Goal: Use online tool/utility: Utilize a website feature to perform a specific function

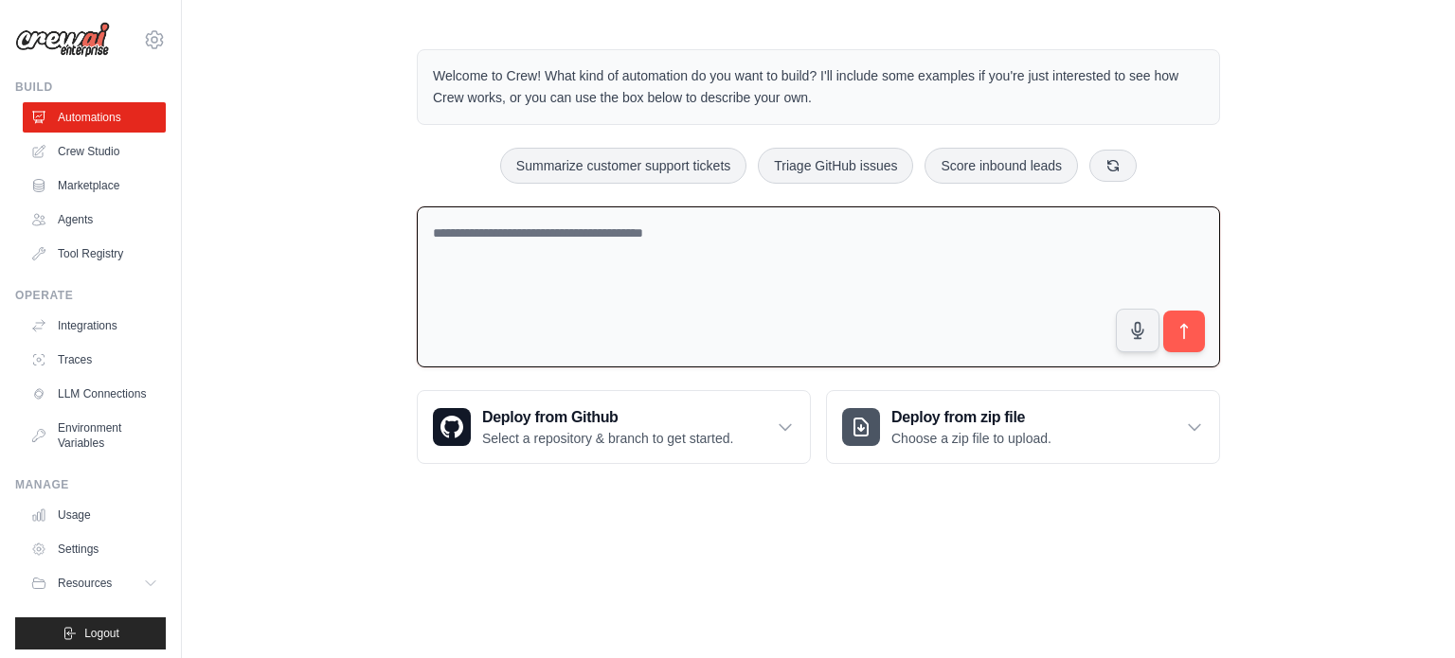
click at [867, 284] on textarea at bounding box center [818, 287] width 803 height 162
type textarea "**********"
click at [1182, 350] on button "submit" at bounding box center [1184, 332] width 44 height 44
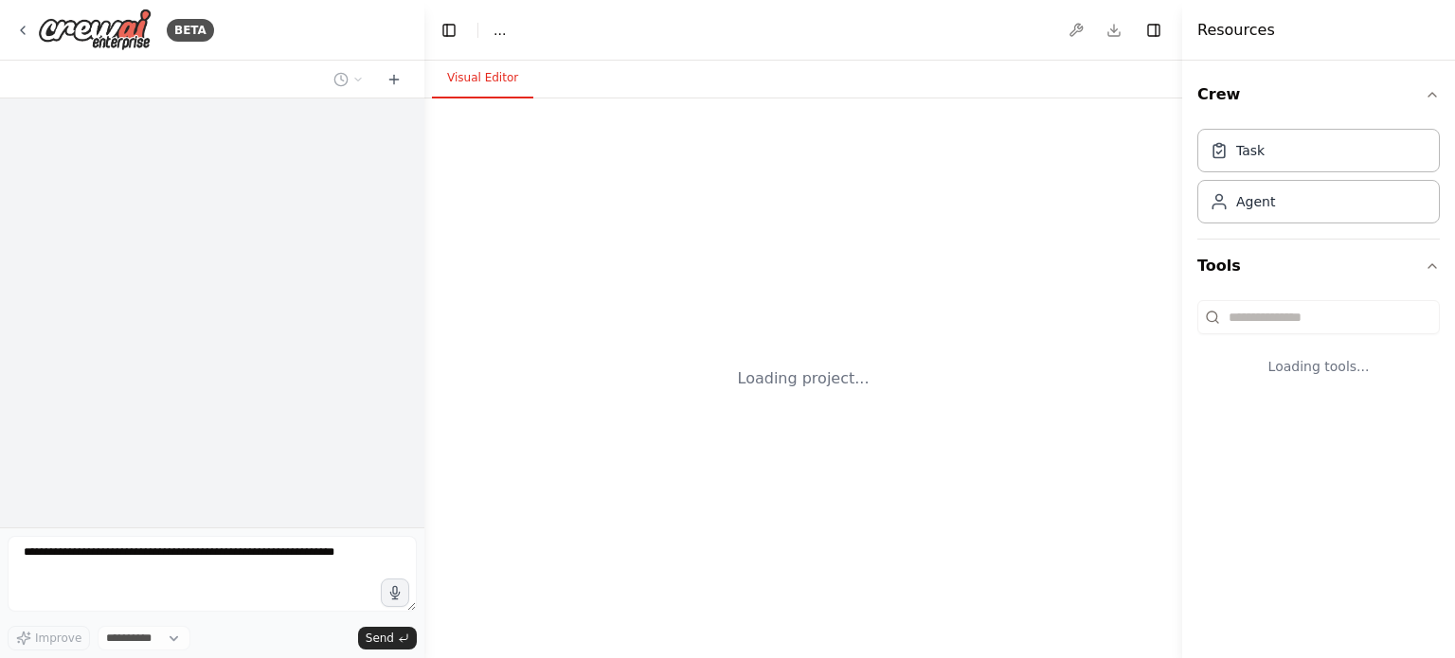
select select "****"
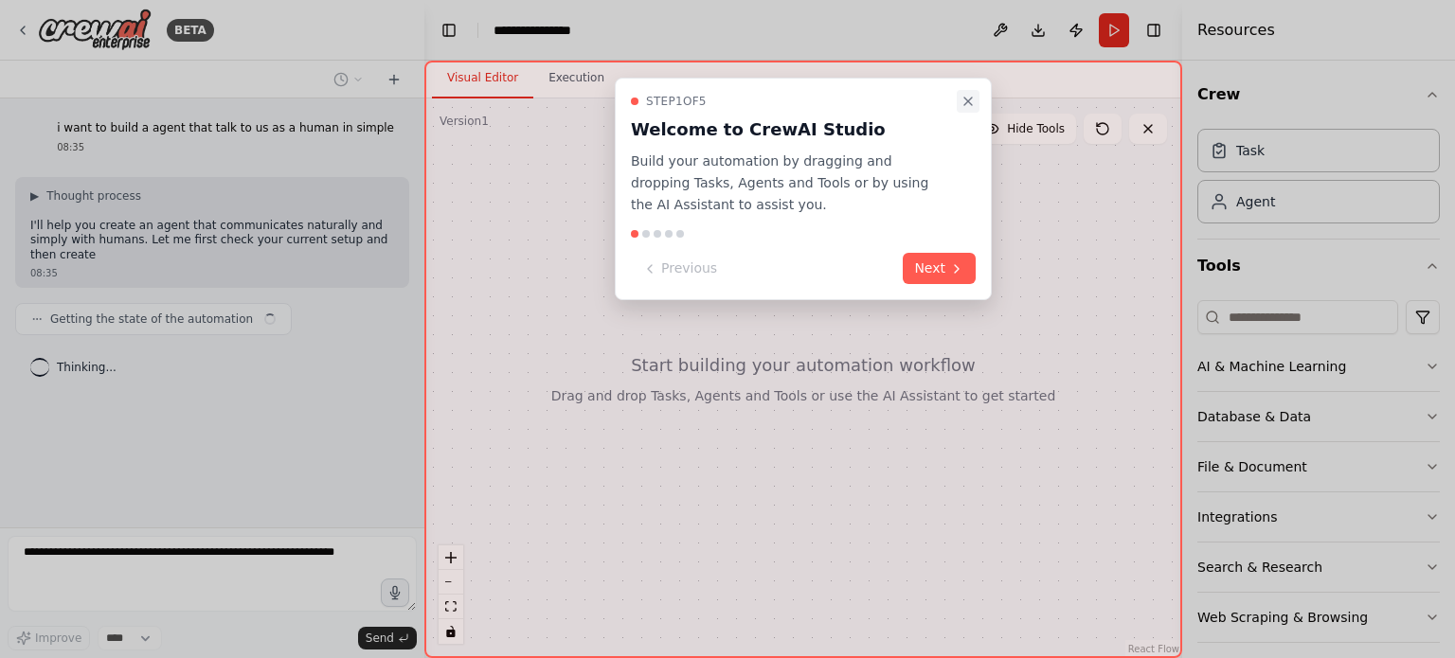
click at [968, 100] on icon "Close walkthrough" at bounding box center [968, 102] width 8 height 8
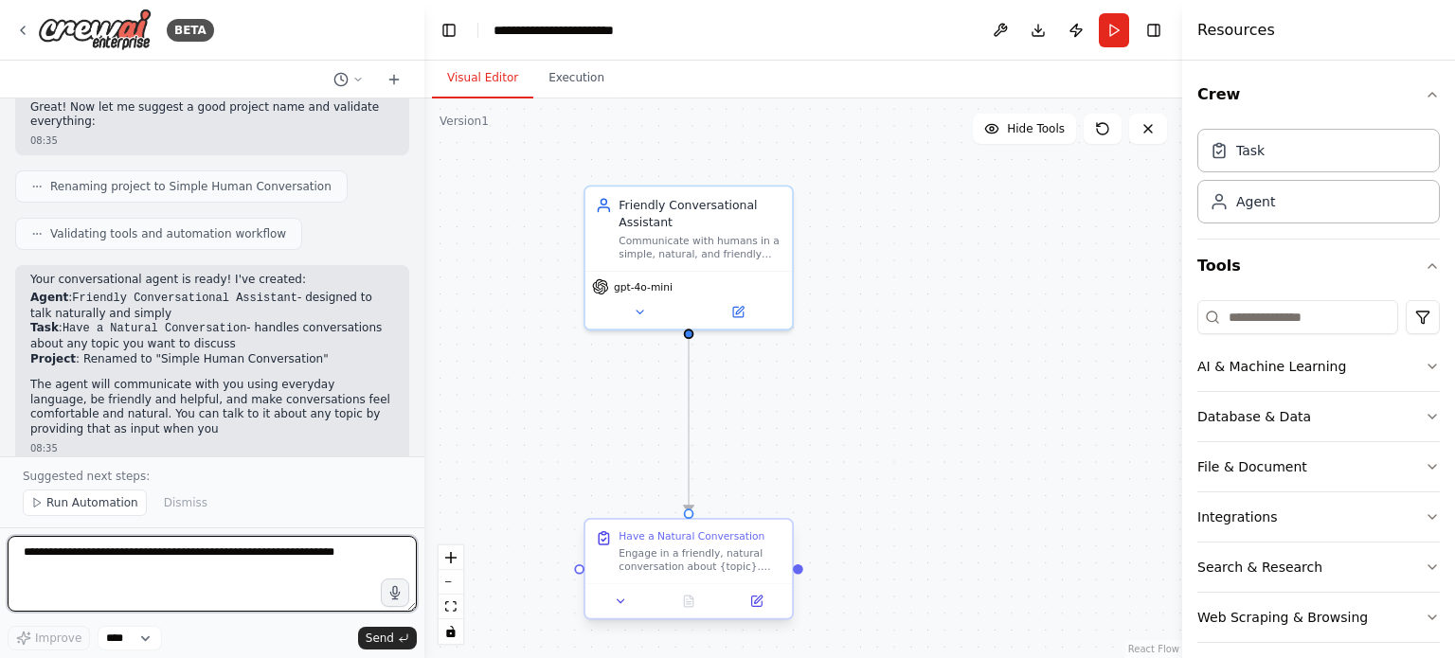
scroll to position [663, 0]
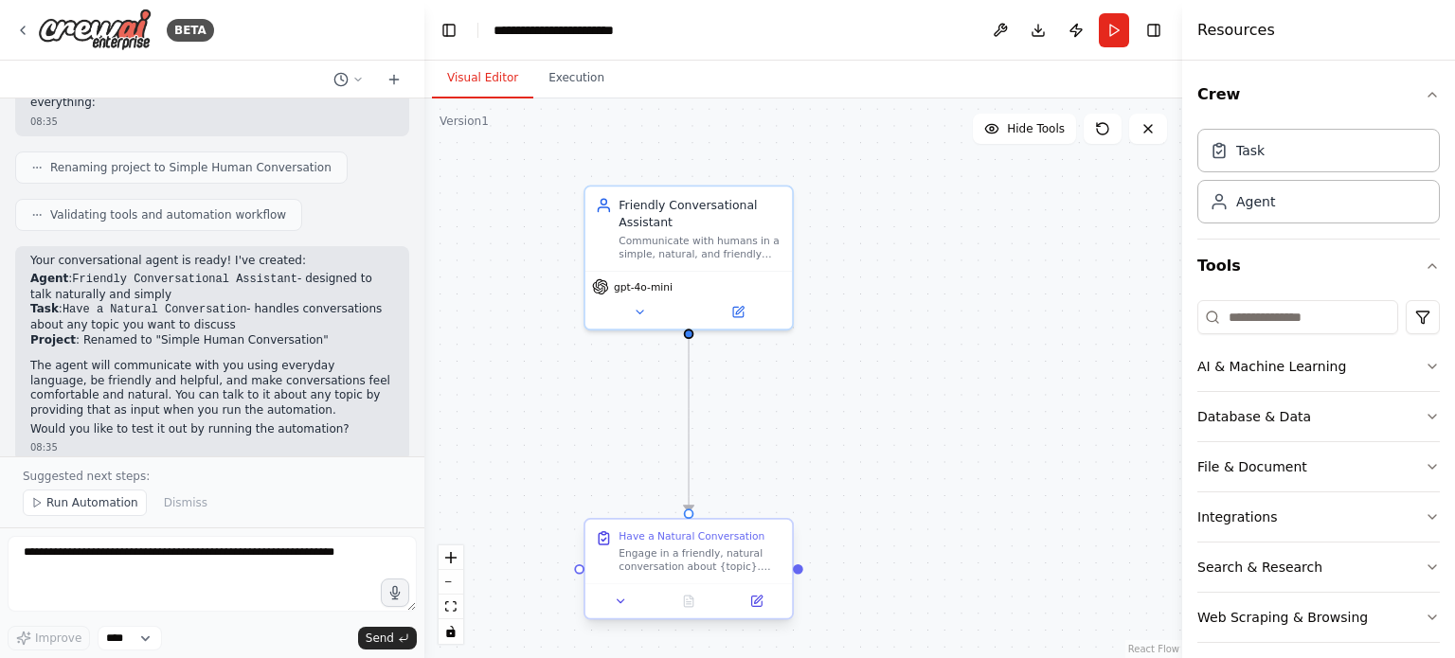
click at [729, 581] on div "Have a Natural Conversation Engage in a friendly, natural conversation about {t…" at bounding box center [688, 551] width 206 height 63
click at [796, 573] on div at bounding box center [798, 568] width 10 height 10
click at [676, 537] on div "Have a Natural Conversation" at bounding box center [691, 536] width 146 height 13
click at [109, 501] on span "Run Automation" at bounding box center [92, 502] width 92 height 15
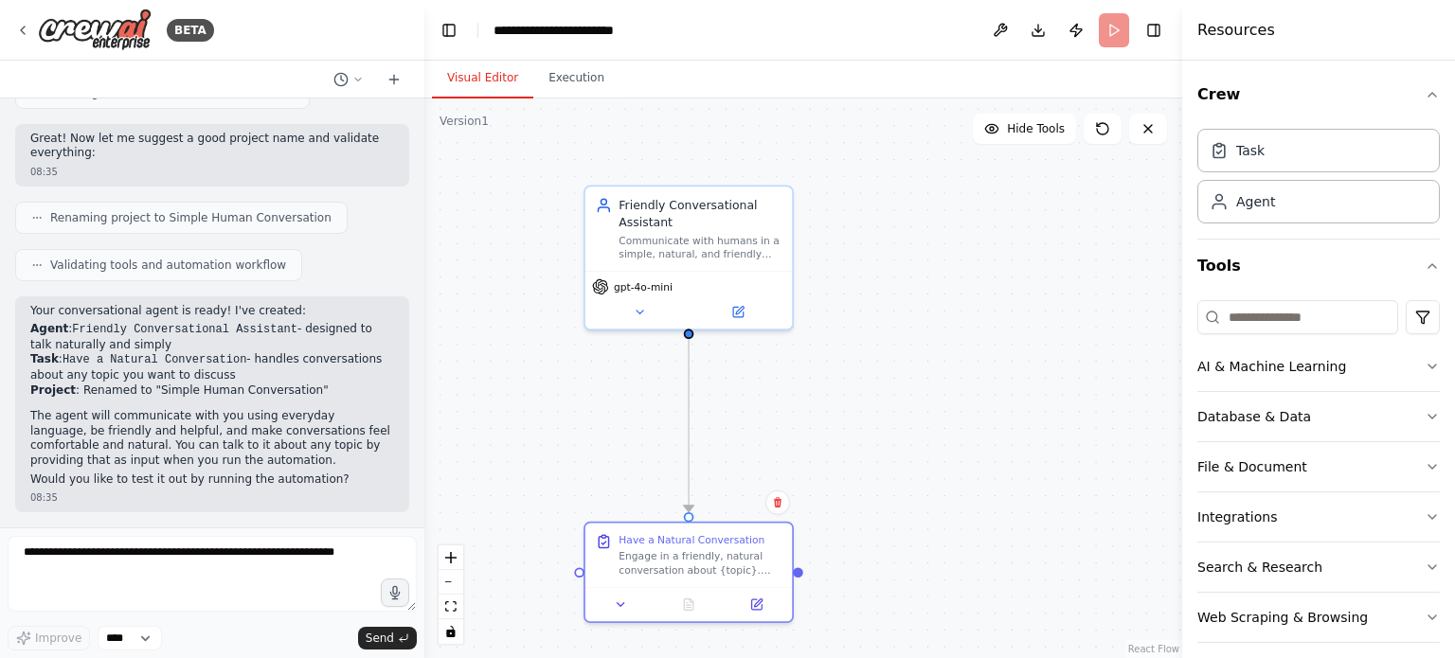
scroll to position [593, 0]
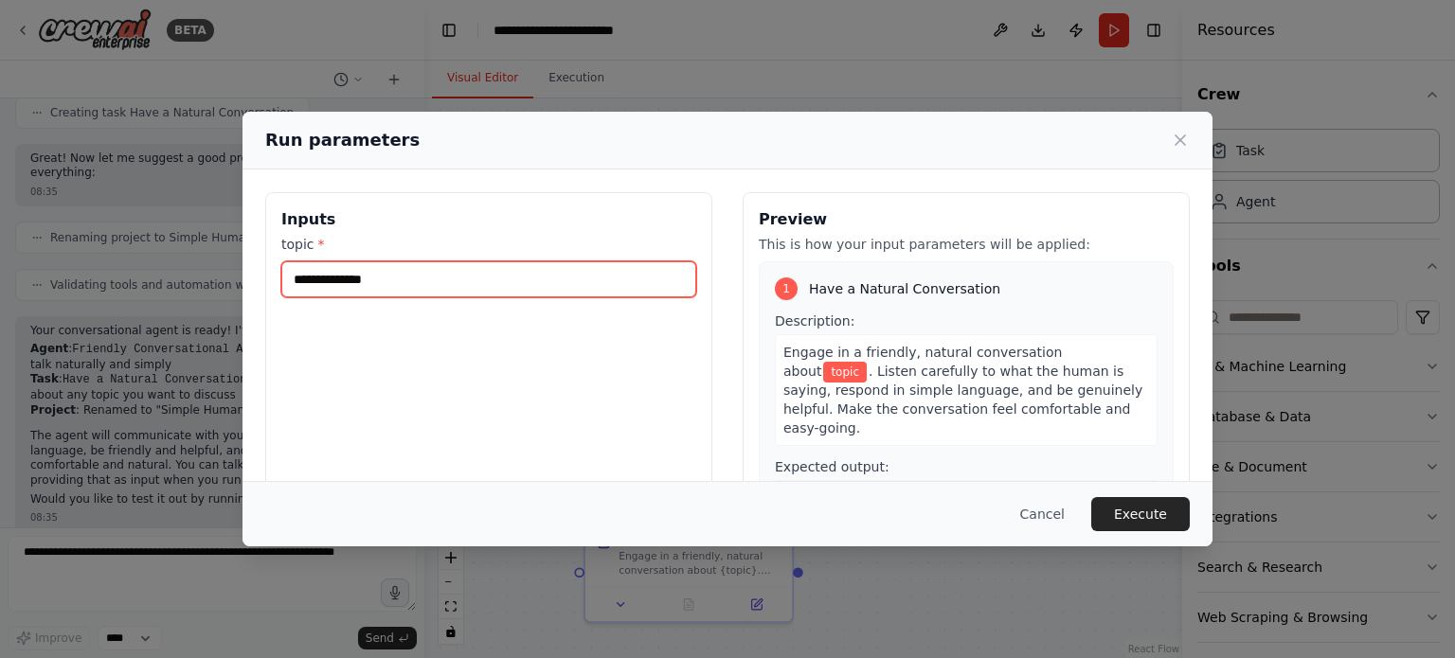
click at [407, 278] on input "topic *" at bounding box center [488, 279] width 415 height 36
click at [1176, 139] on icon at bounding box center [1180, 140] width 19 height 19
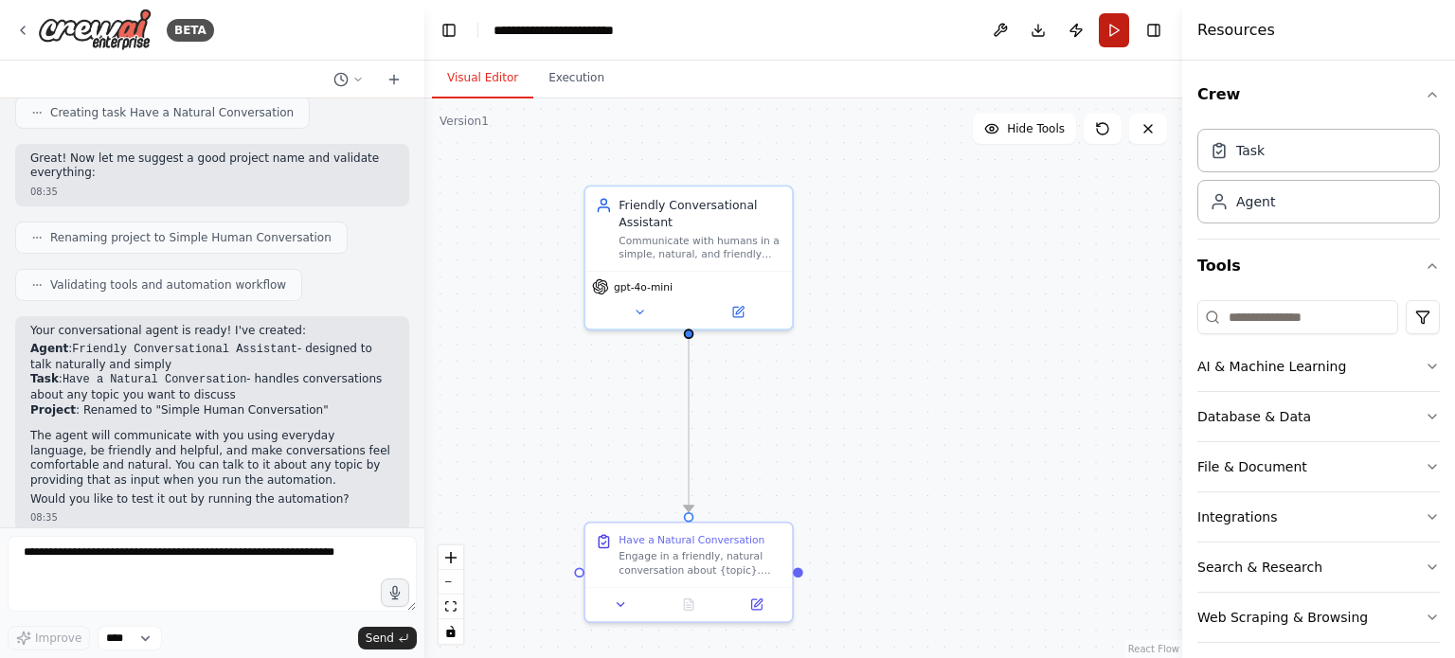
click at [1109, 37] on button "Run" at bounding box center [1114, 30] width 30 height 34
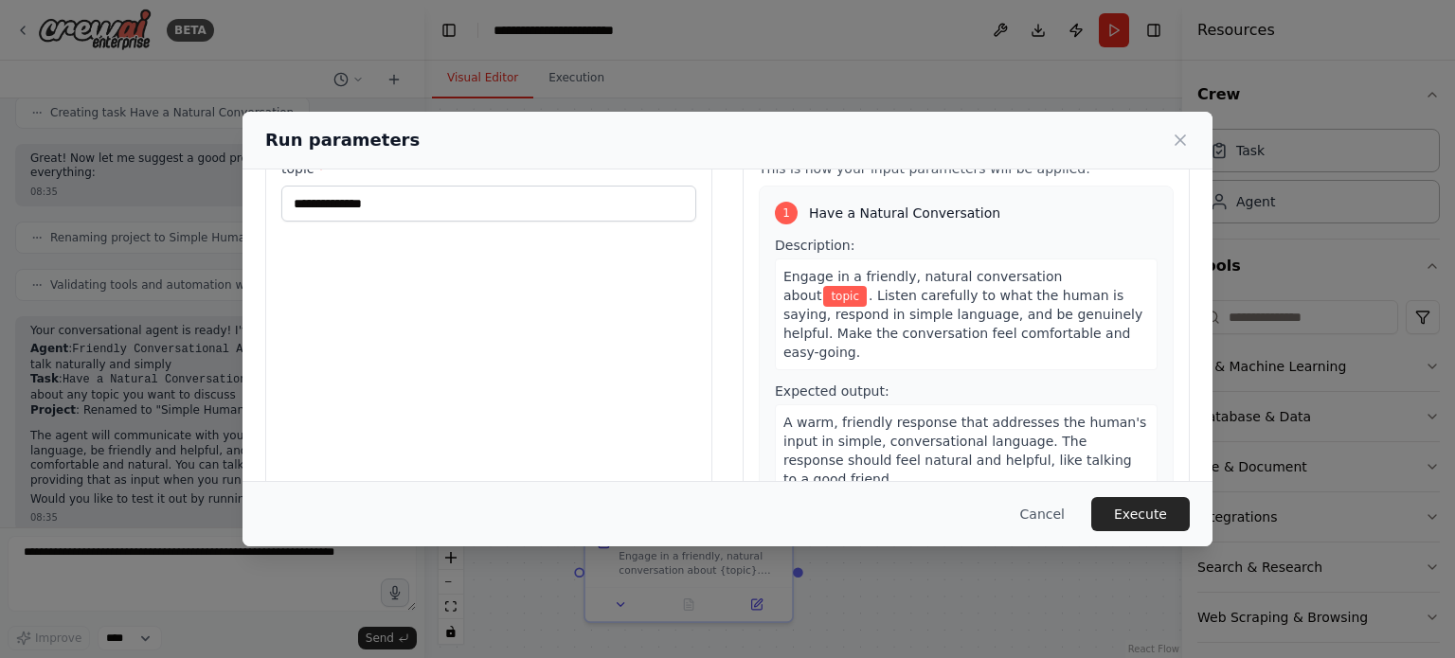
scroll to position [77, 0]
click at [442, 187] on input "topic *" at bounding box center [488, 203] width 415 height 36
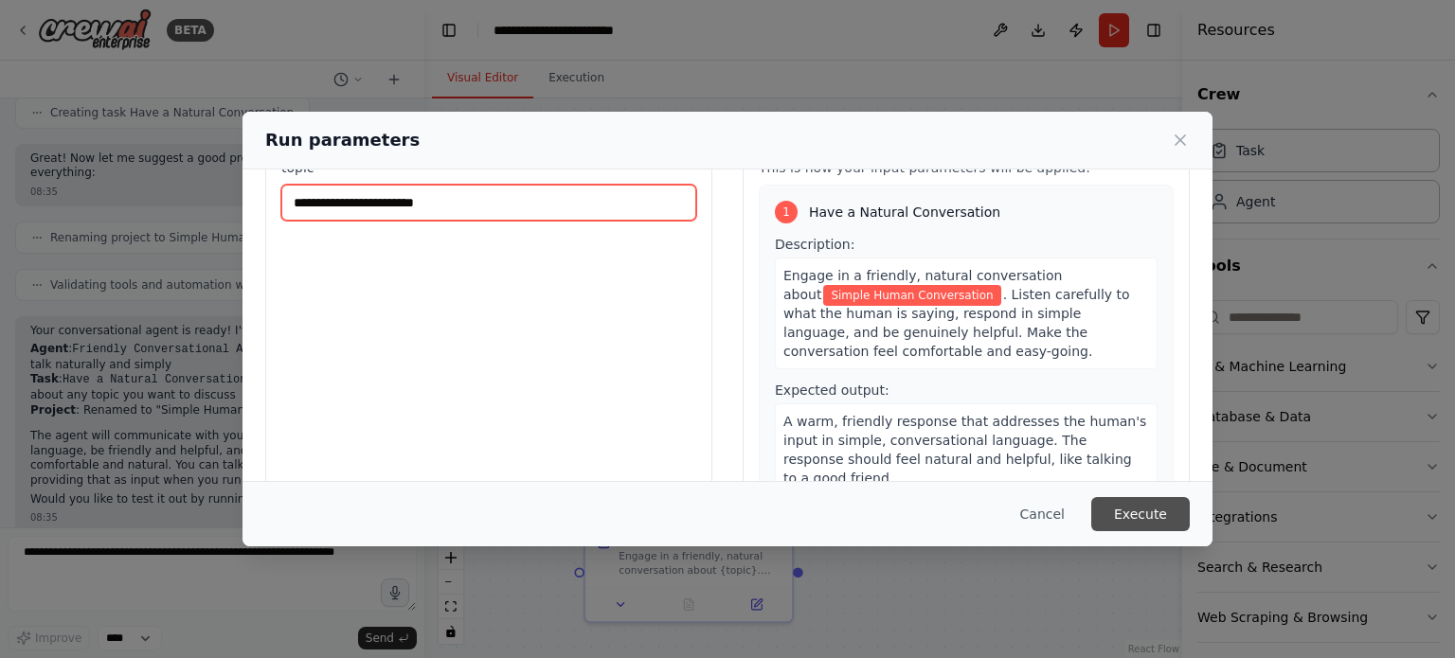
type input "**********"
click at [1149, 518] on button "Execute" at bounding box center [1140, 514] width 98 height 34
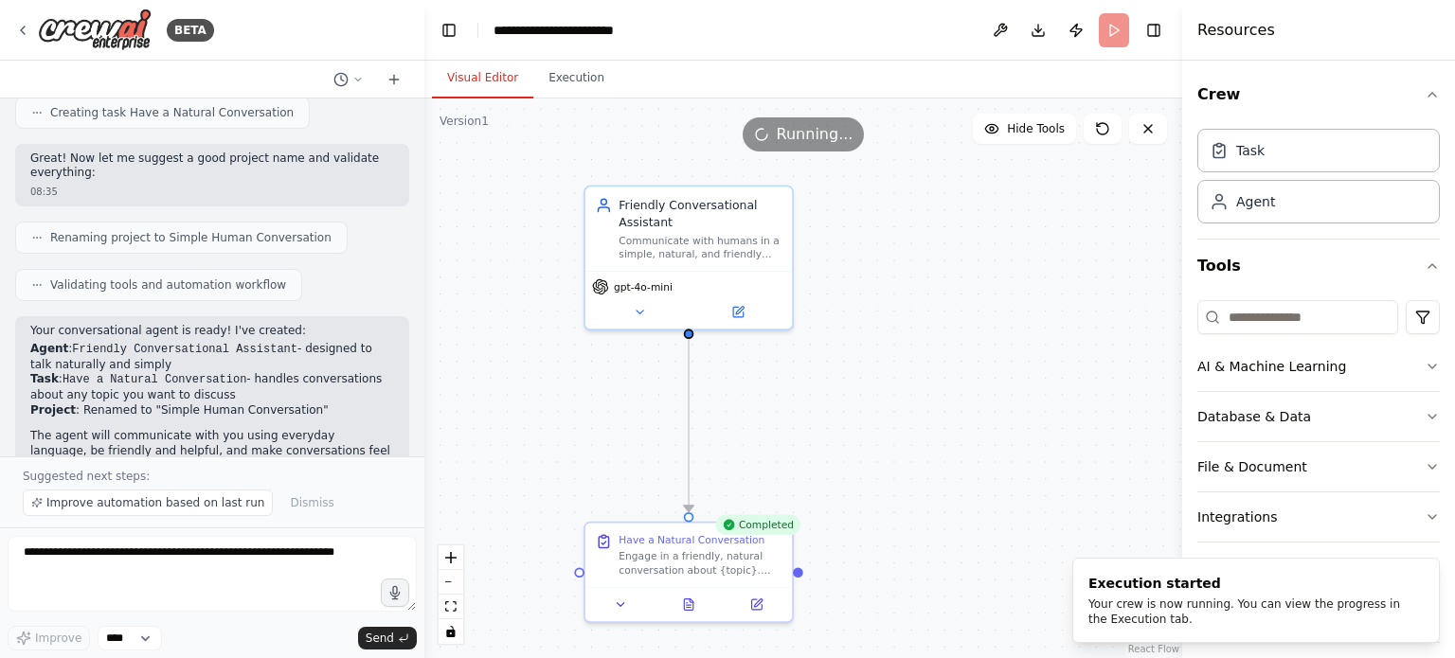
scroll to position [663, 0]
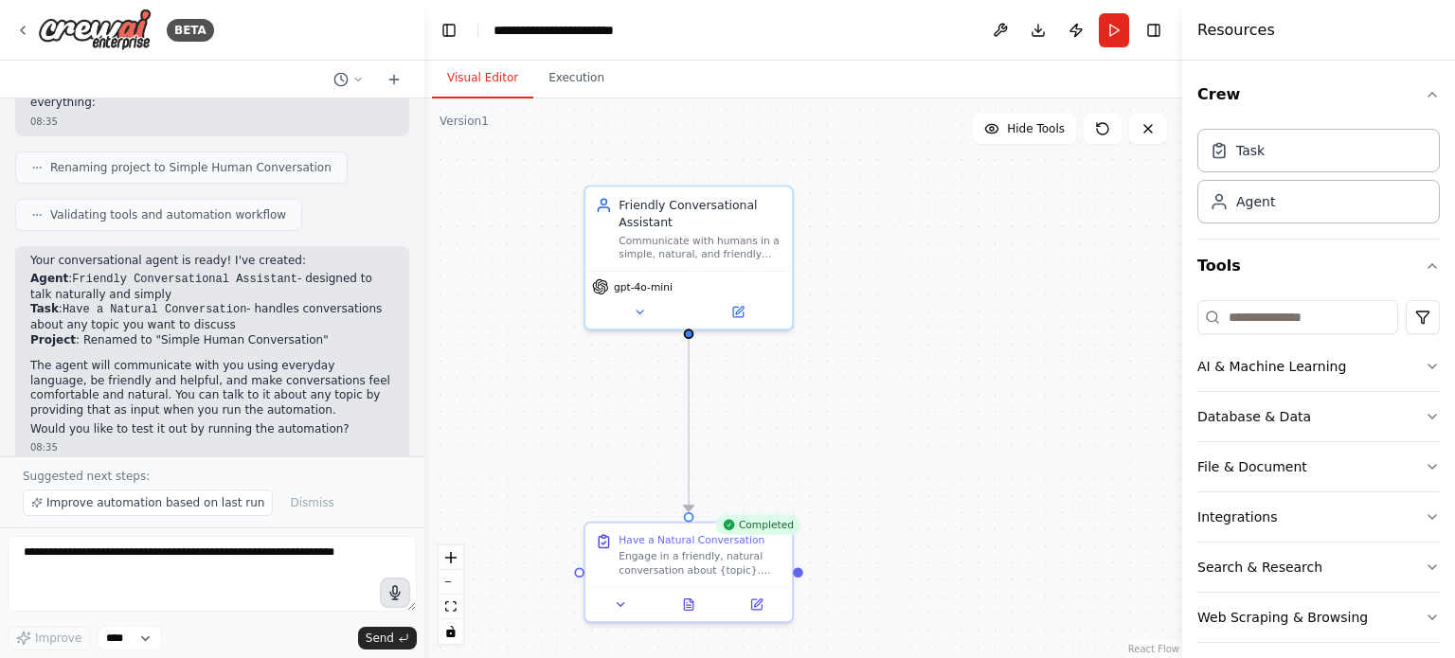
click at [394, 597] on icon "button" at bounding box center [395, 593] width 16 height 16
click at [381, 639] on span "Send" at bounding box center [380, 638] width 28 height 15
click at [394, 636] on button "Send" at bounding box center [387, 638] width 59 height 23
click at [394, 589] on circle "button" at bounding box center [394, 592] width 13 height 13
click at [390, 647] on button "Send" at bounding box center [387, 638] width 59 height 23
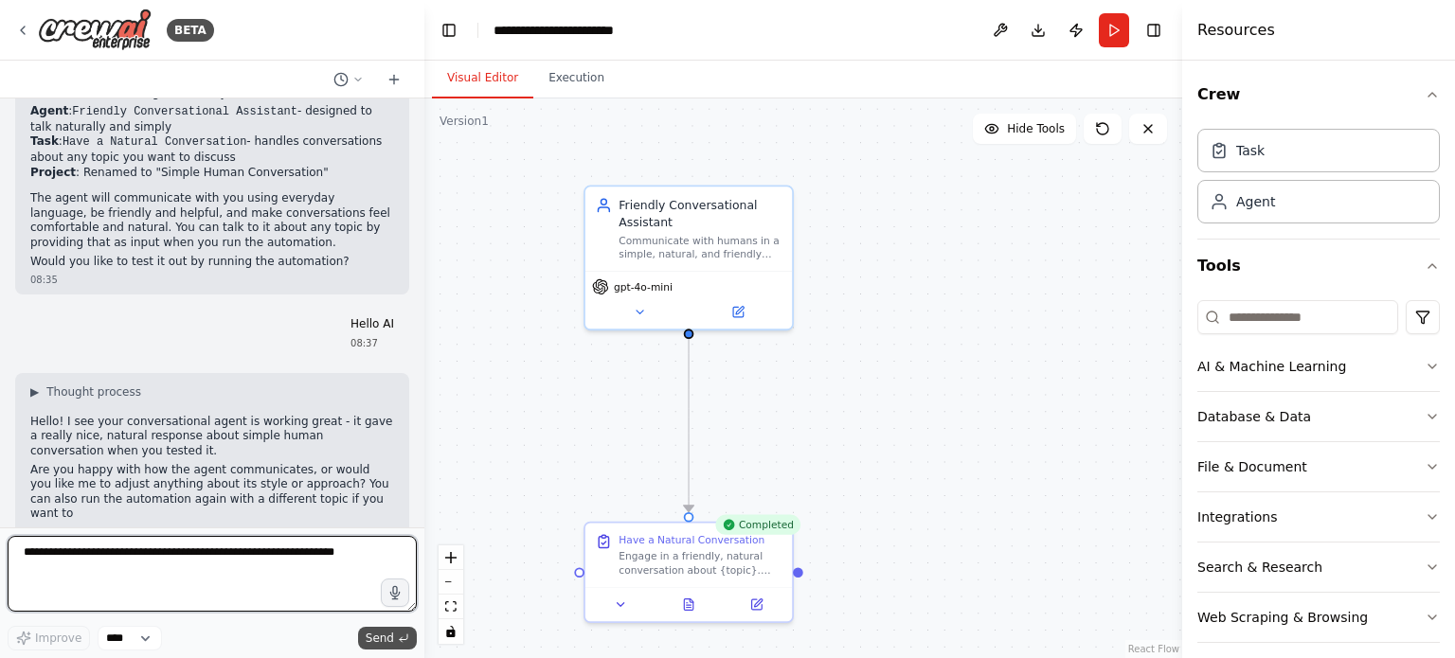
scroll to position [845, 0]
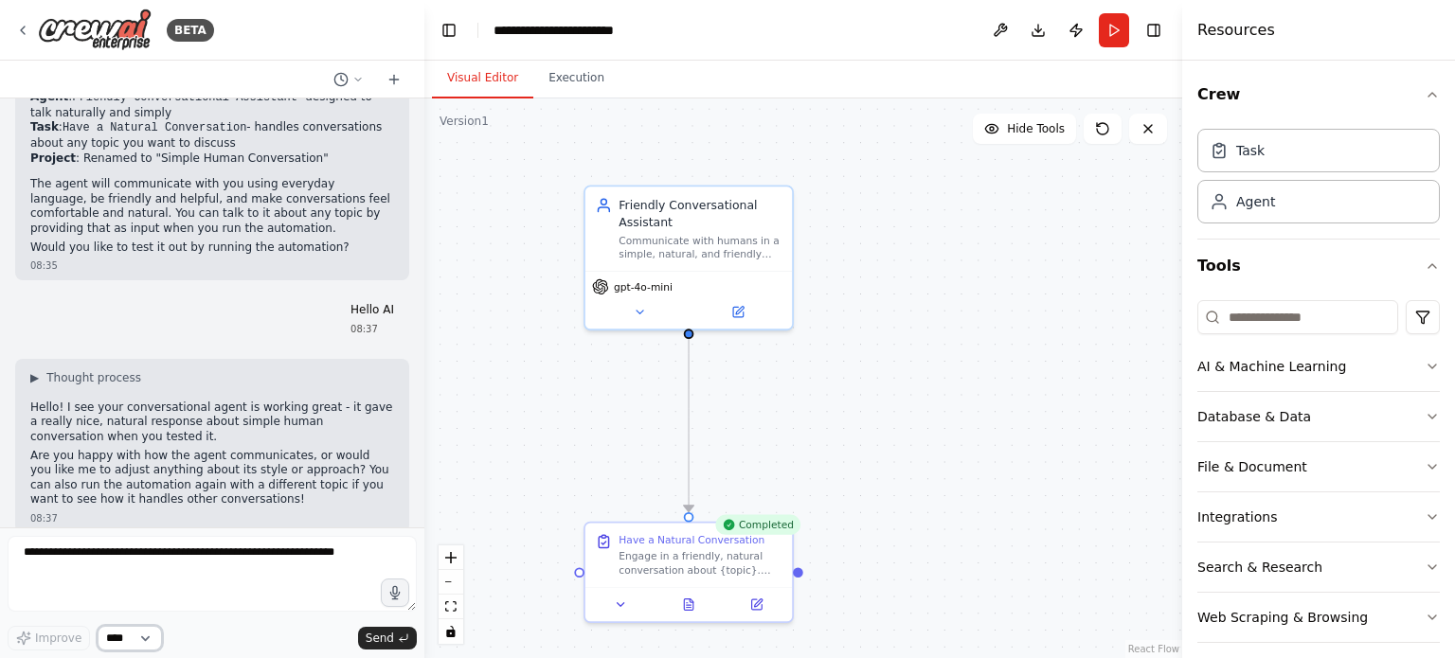
click at [149, 629] on select "****" at bounding box center [130, 638] width 64 height 25
click at [691, 605] on icon at bounding box center [688, 601] width 9 height 11
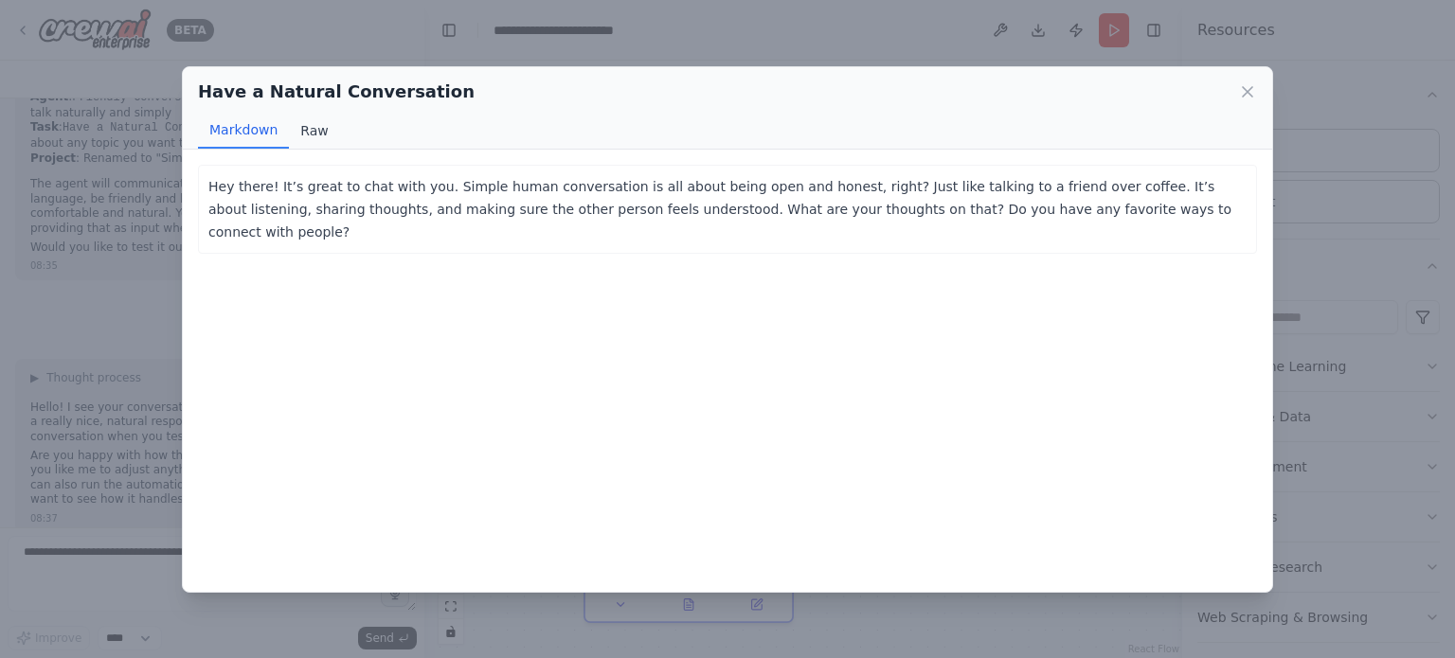
click at [303, 126] on button "Raw" at bounding box center [314, 131] width 50 height 36
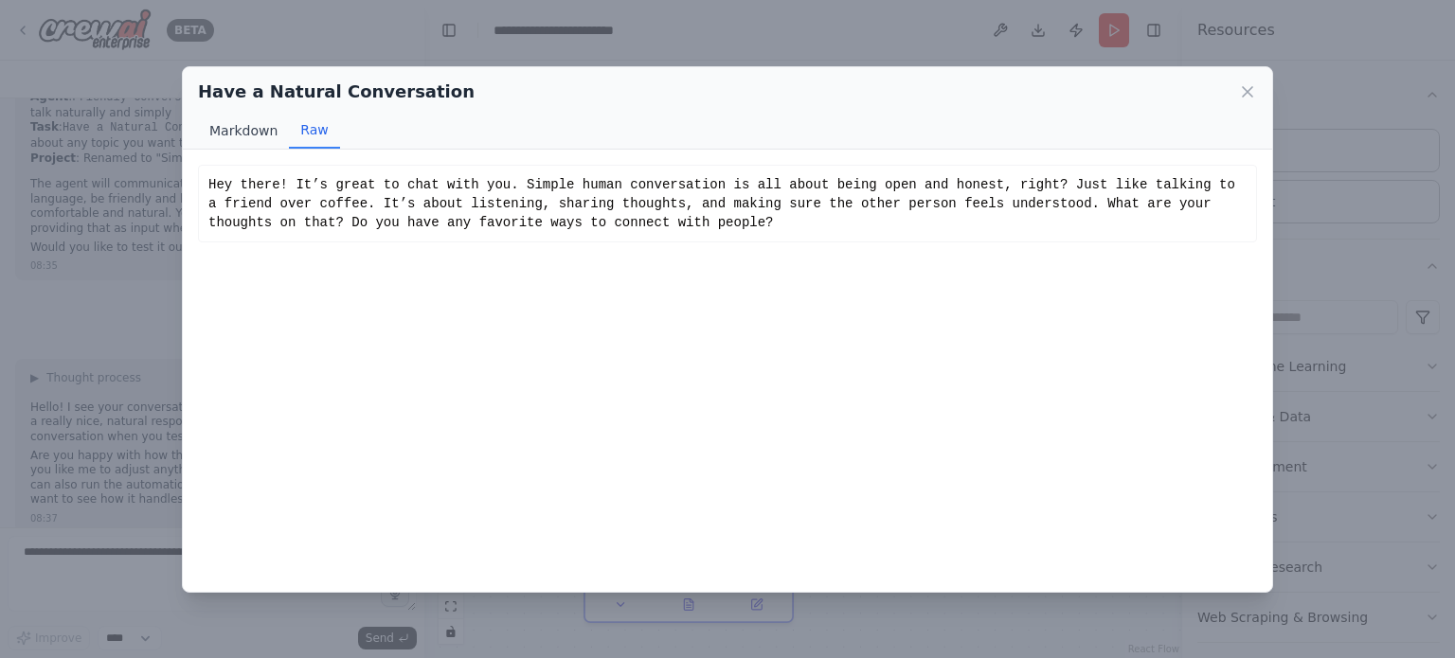
click at [242, 140] on button "Markdown" at bounding box center [243, 131] width 91 height 36
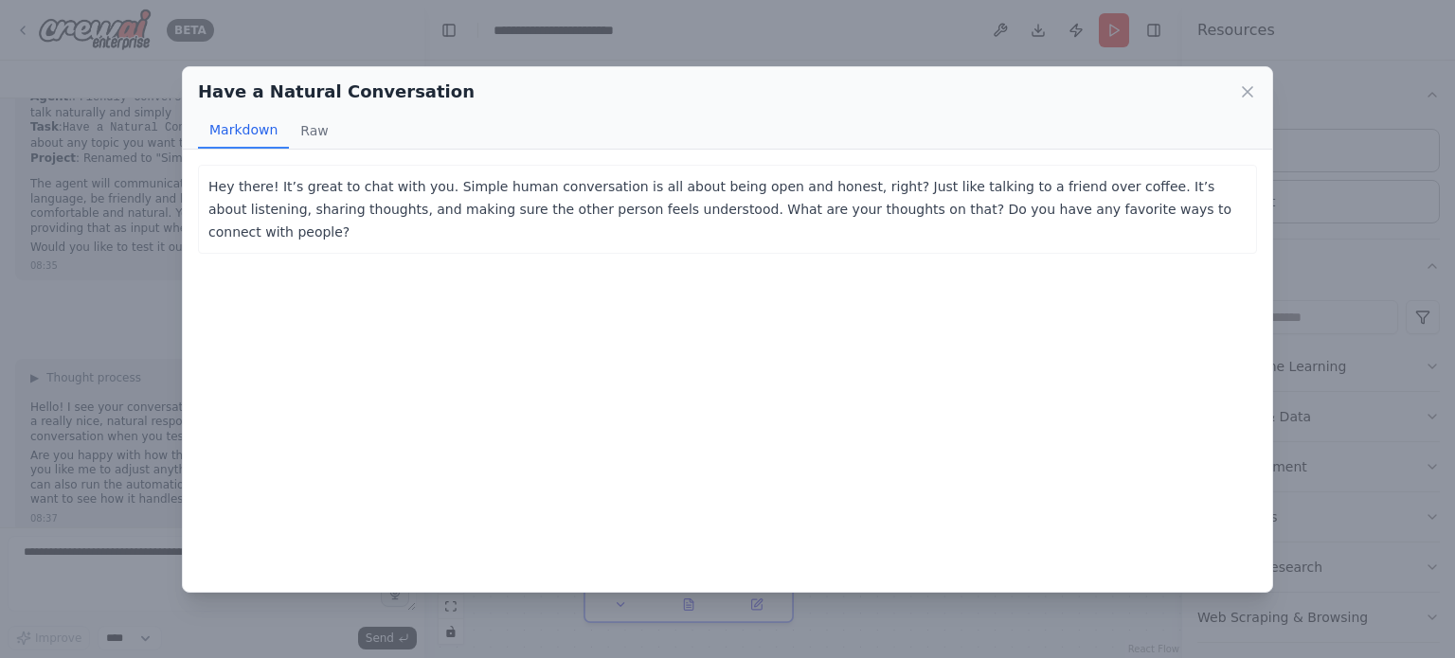
click at [1239, 77] on div "Have a Natural Conversation Markdown Raw" at bounding box center [727, 108] width 1089 height 82
click at [1250, 95] on icon at bounding box center [1247, 91] width 19 height 19
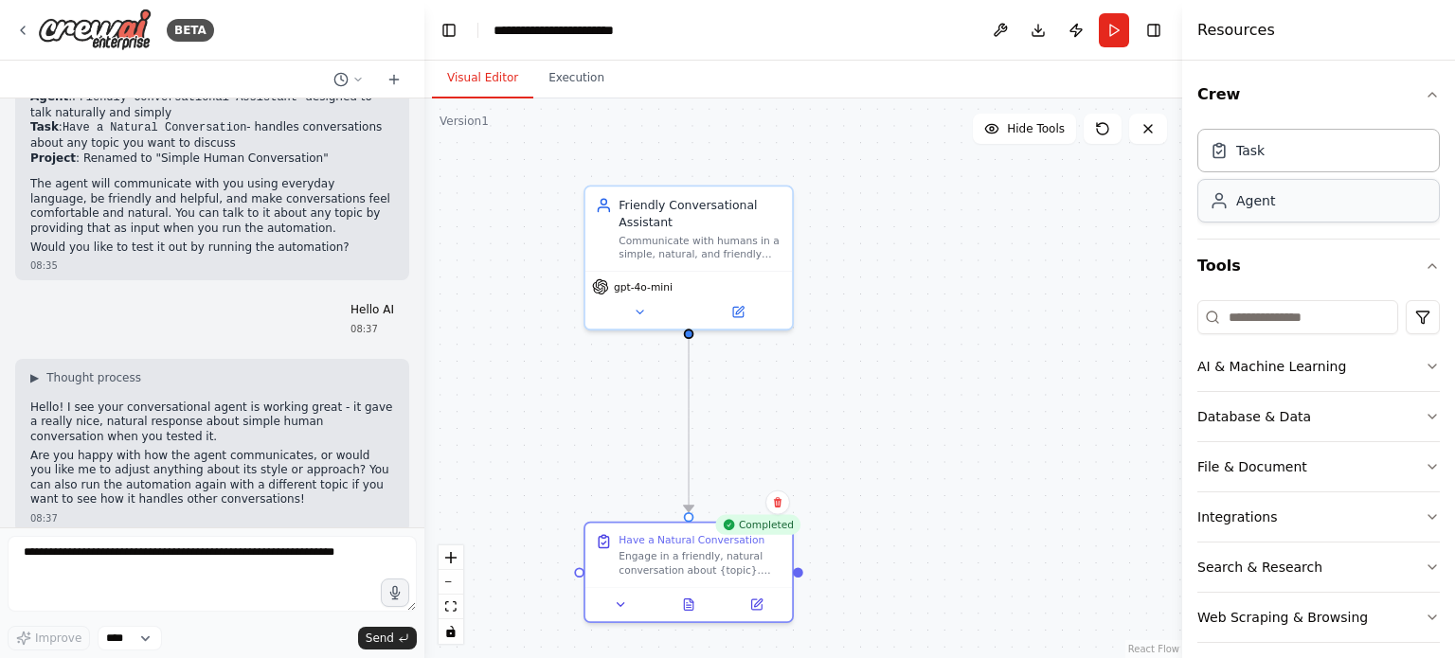
click at [1296, 199] on div "Agent" at bounding box center [1318, 201] width 242 height 44
click at [1255, 211] on div "Agent" at bounding box center [1318, 201] width 242 height 44
click at [1229, 152] on div "Task" at bounding box center [1236, 149] width 55 height 19
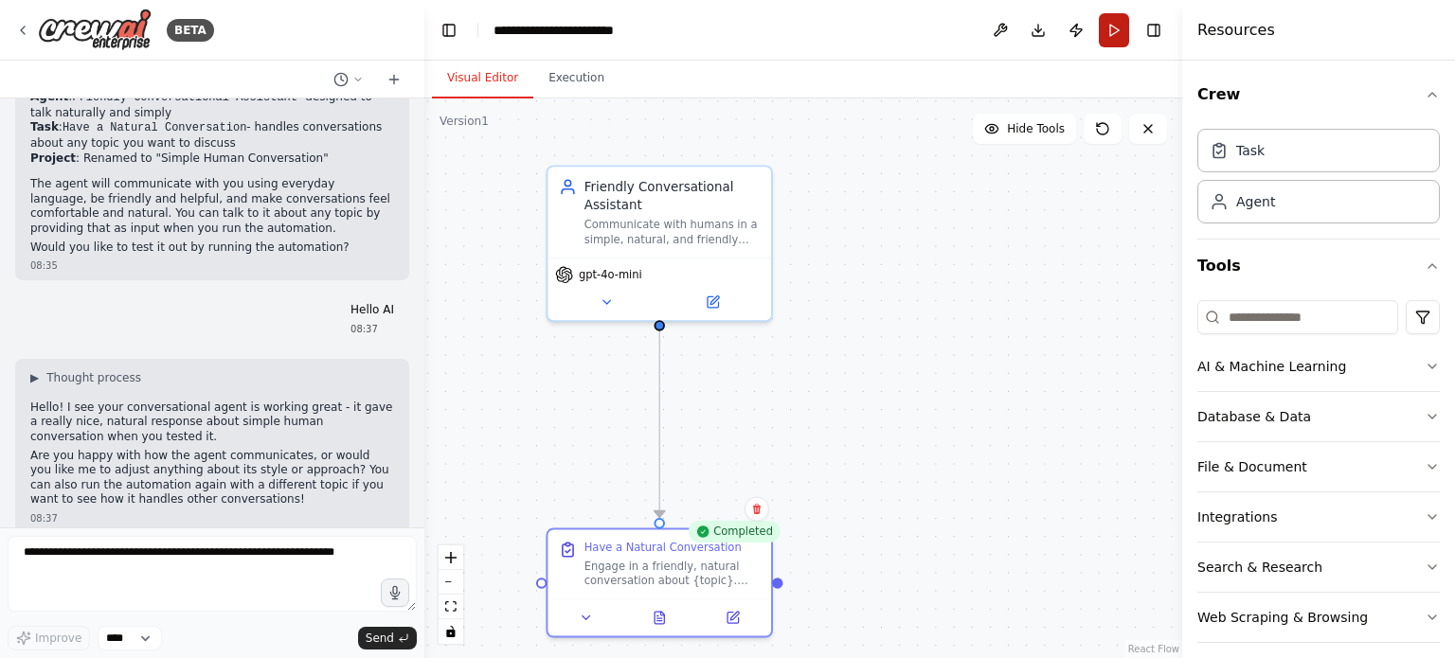
drag, startPoint x: 1129, startPoint y: 25, endPoint x: 1118, endPoint y: 31, distance: 12.3
click at [1118, 31] on header "**********" at bounding box center [803, 30] width 758 height 61
click at [1118, 31] on button "Run" at bounding box center [1114, 30] width 30 height 34
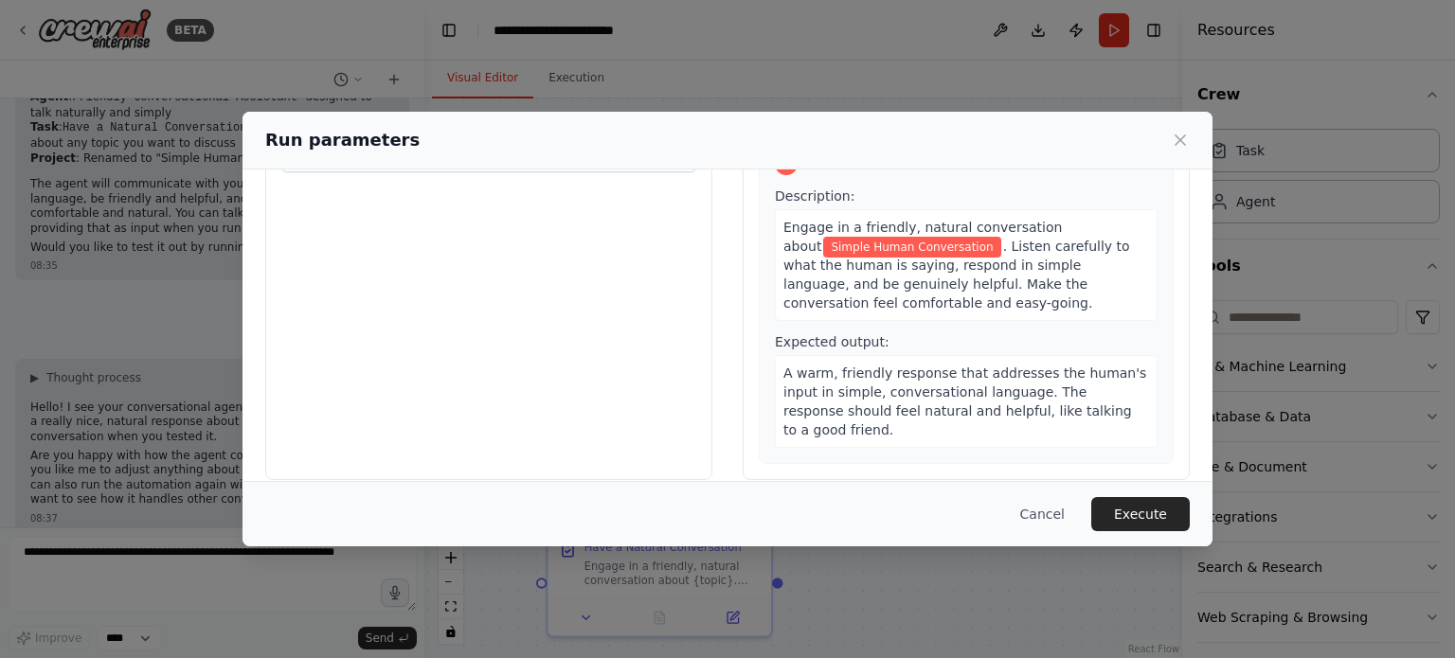
scroll to position [0, 0]
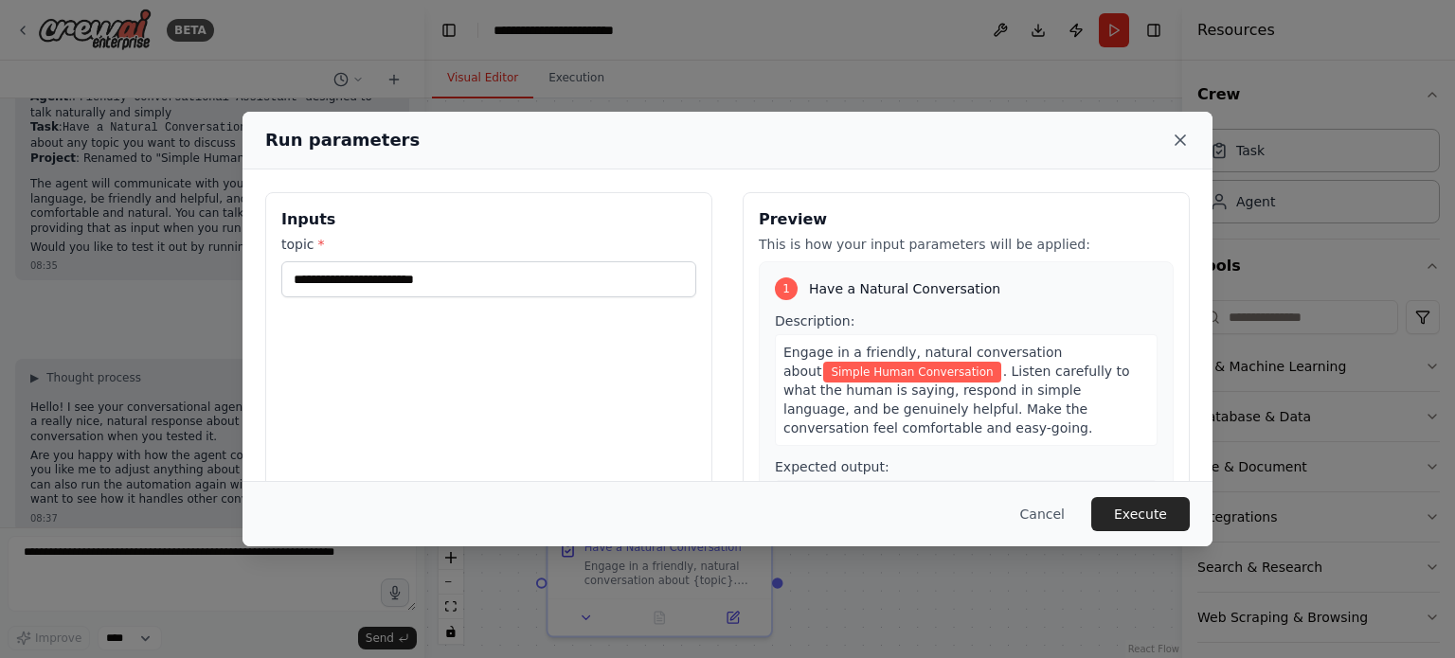
click at [1172, 132] on icon at bounding box center [1180, 140] width 19 height 19
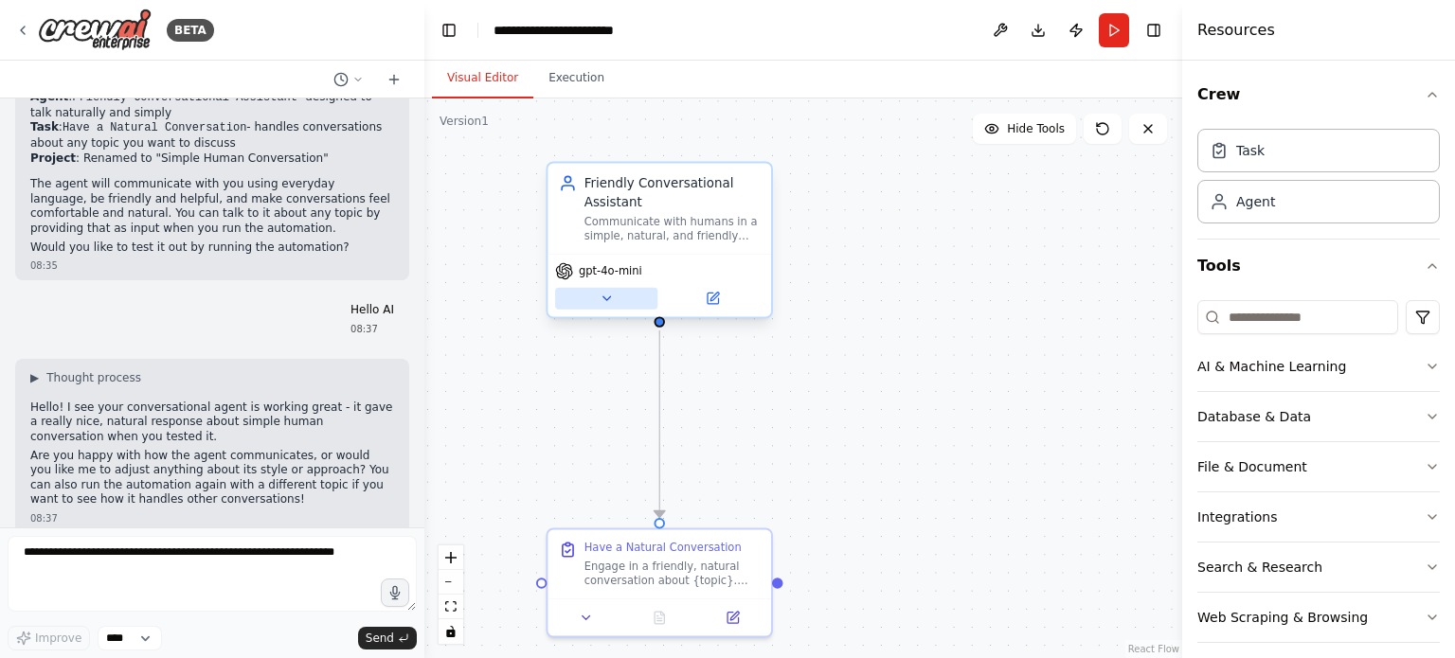
click at [611, 298] on icon at bounding box center [606, 299] width 14 height 14
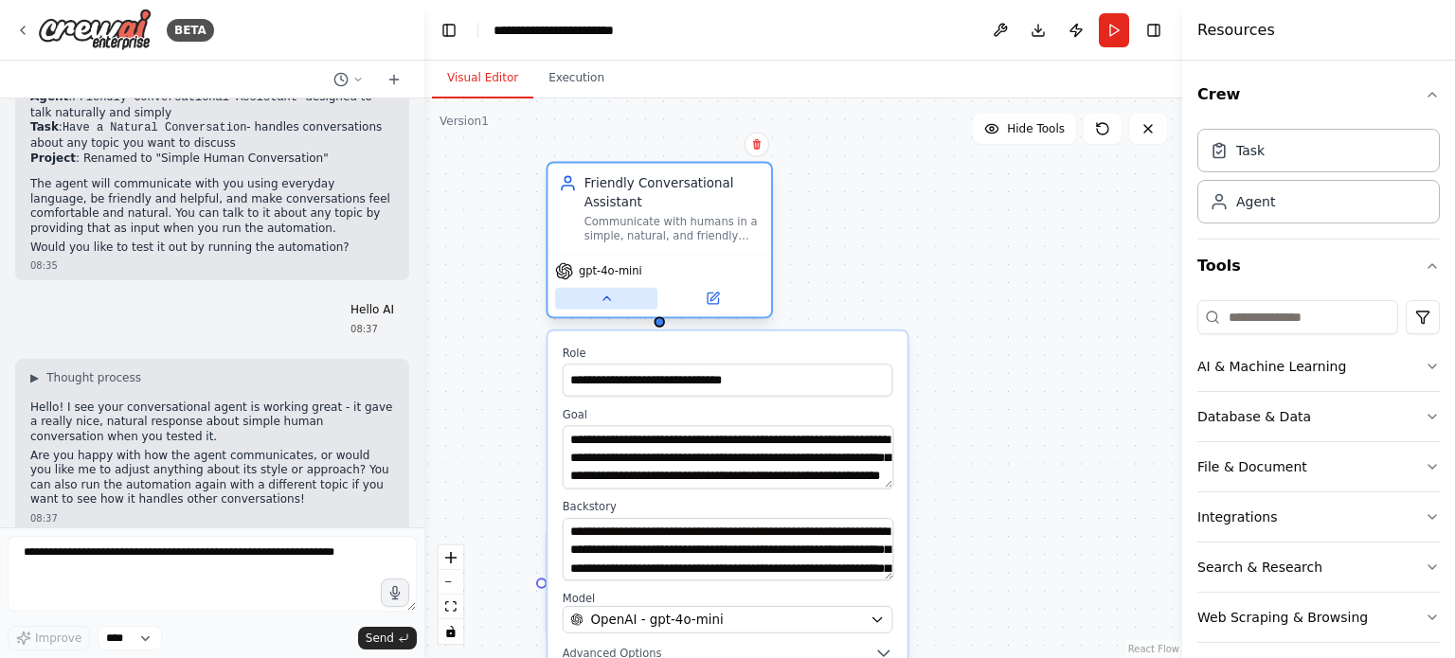
click at [603, 295] on icon at bounding box center [606, 299] width 14 height 14
